Goal: Task Accomplishment & Management: Complete application form

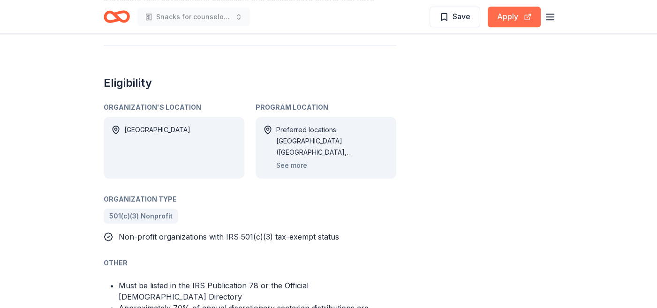
scroll to position [516, 0]
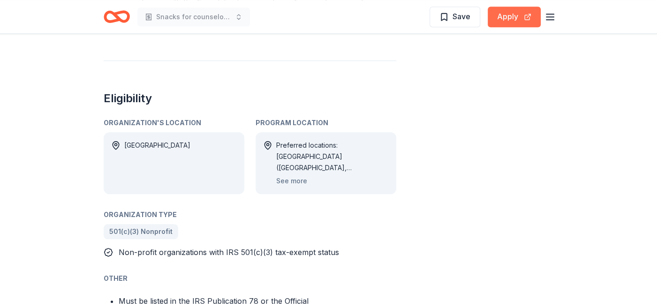
click at [505, 13] on button "Apply" at bounding box center [514, 17] width 53 height 21
click at [510, 19] on button "Apply" at bounding box center [514, 17] width 53 height 21
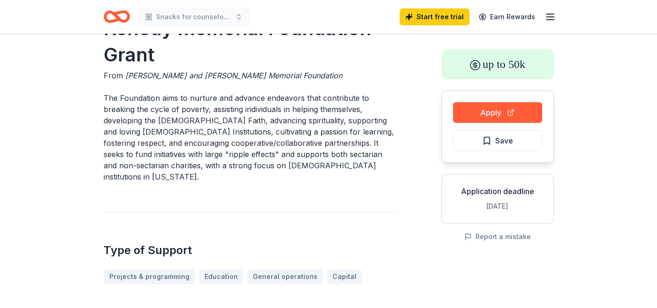
scroll to position [0, 0]
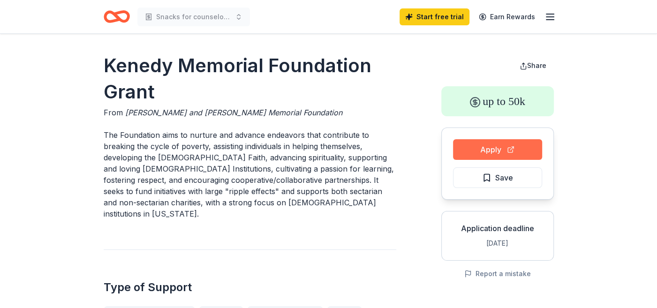
click at [476, 149] on button "Apply" at bounding box center [497, 149] width 89 height 21
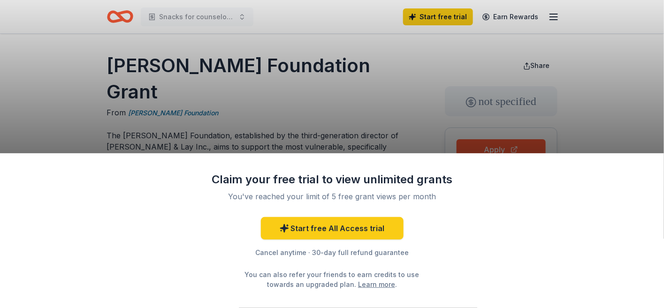
click at [400, 125] on div "Claim your free trial to view unlimited grants You've reached your limit of 5 f…" at bounding box center [332, 154] width 664 height 308
click at [335, 108] on div "Claim your free trial to view unlimited grants You've reached your limit of 5 f…" at bounding box center [332, 154] width 664 height 308
